Goal: Register for event/course

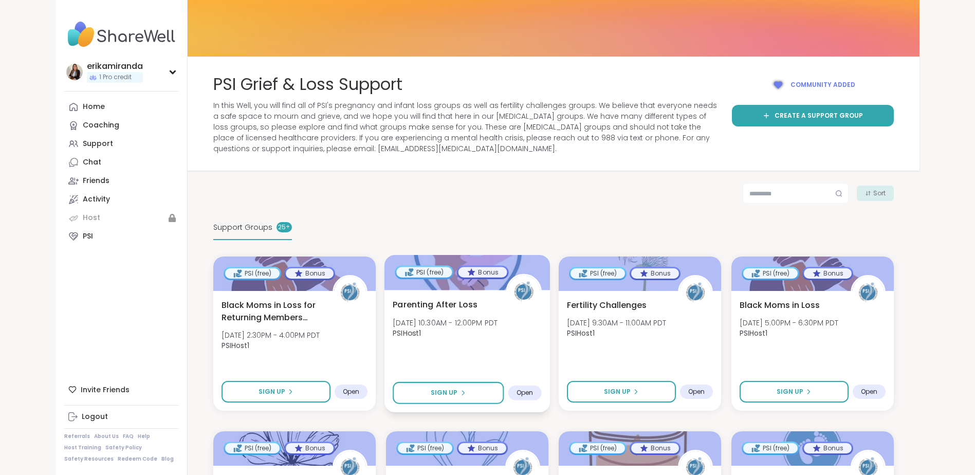
click at [425, 301] on span "Parenting After Loss" at bounding box center [435, 304] width 85 height 12
click at [286, 229] on pre "+" at bounding box center [288, 227] width 4 height 9
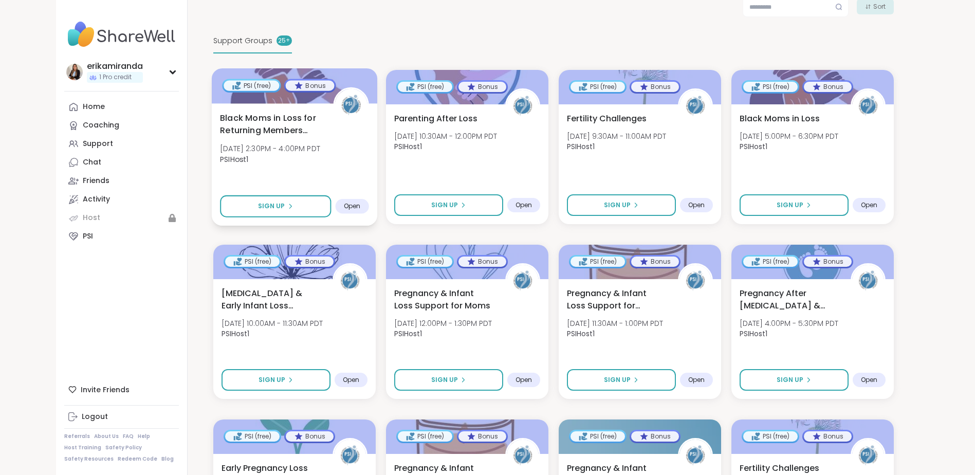
scroll to position [206, 0]
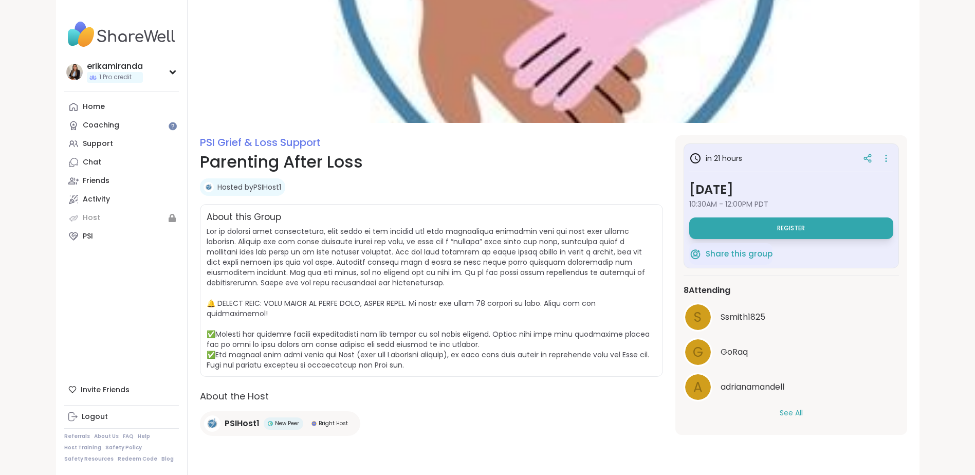
click at [781, 414] on button "See All" at bounding box center [791, 413] width 23 height 11
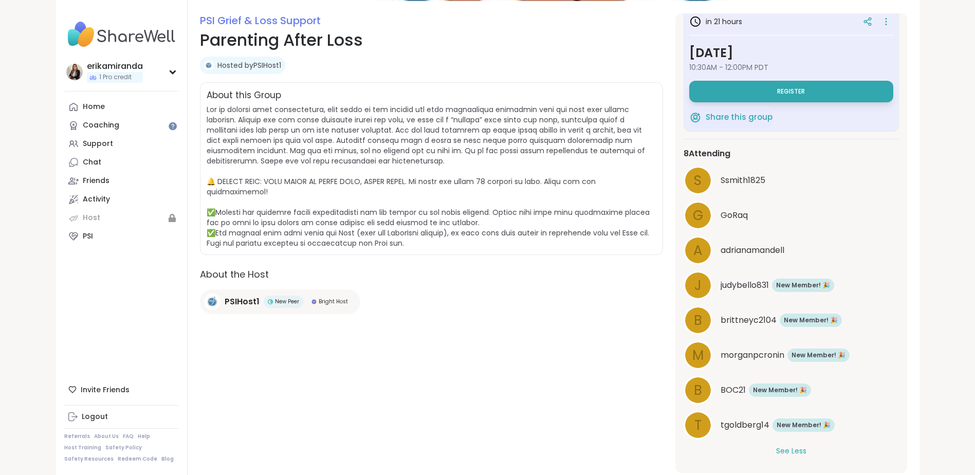
scroll to position [160, 0]
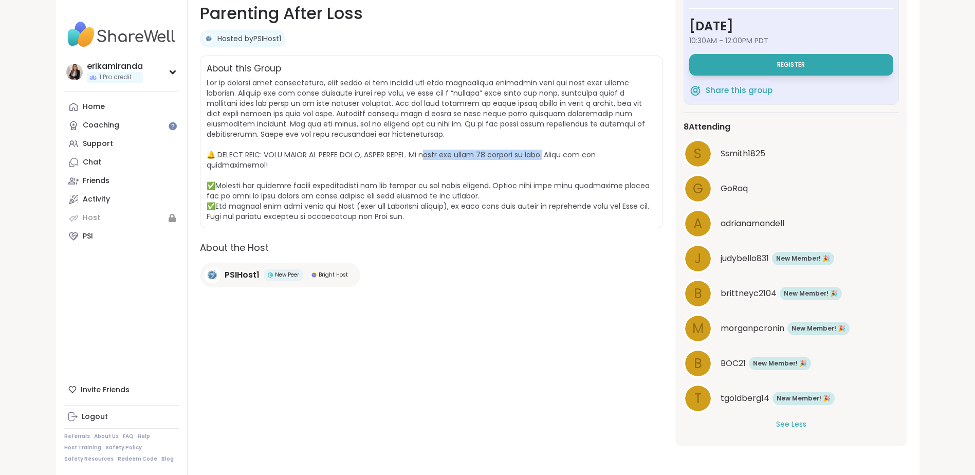
drag, startPoint x: 423, startPoint y: 154, endPoint x: 537, endPoint y: 151, distance: 113.6
click at [537, 151] on span at bounding box center [428, 150] width 443 height 144
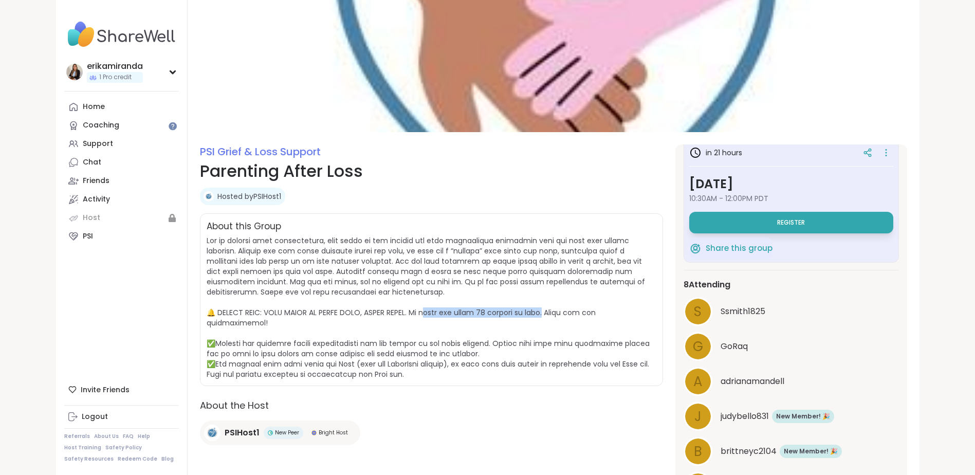
scroll to position [0, 0]
